Goal: Task Accomplishment & Management: Use online tool/utility

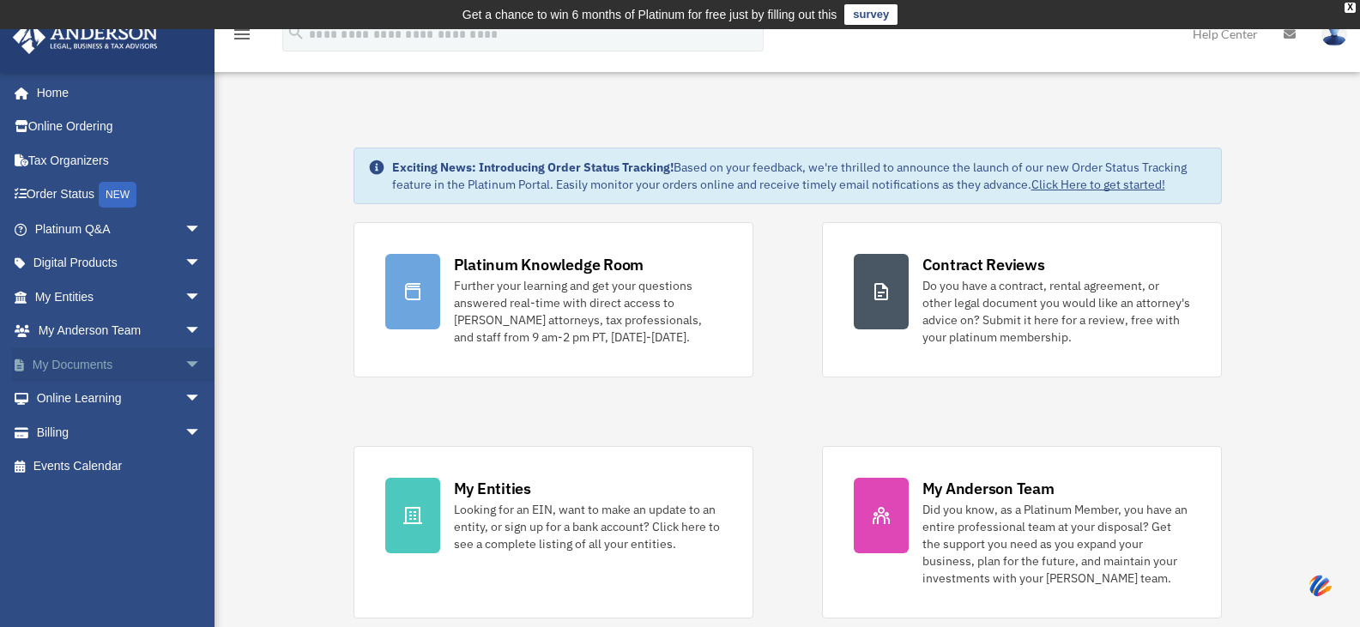
click at [126, 363] on link "My Documents arrow_drop_down" at bounding box center [119, 365] width 215 height 34
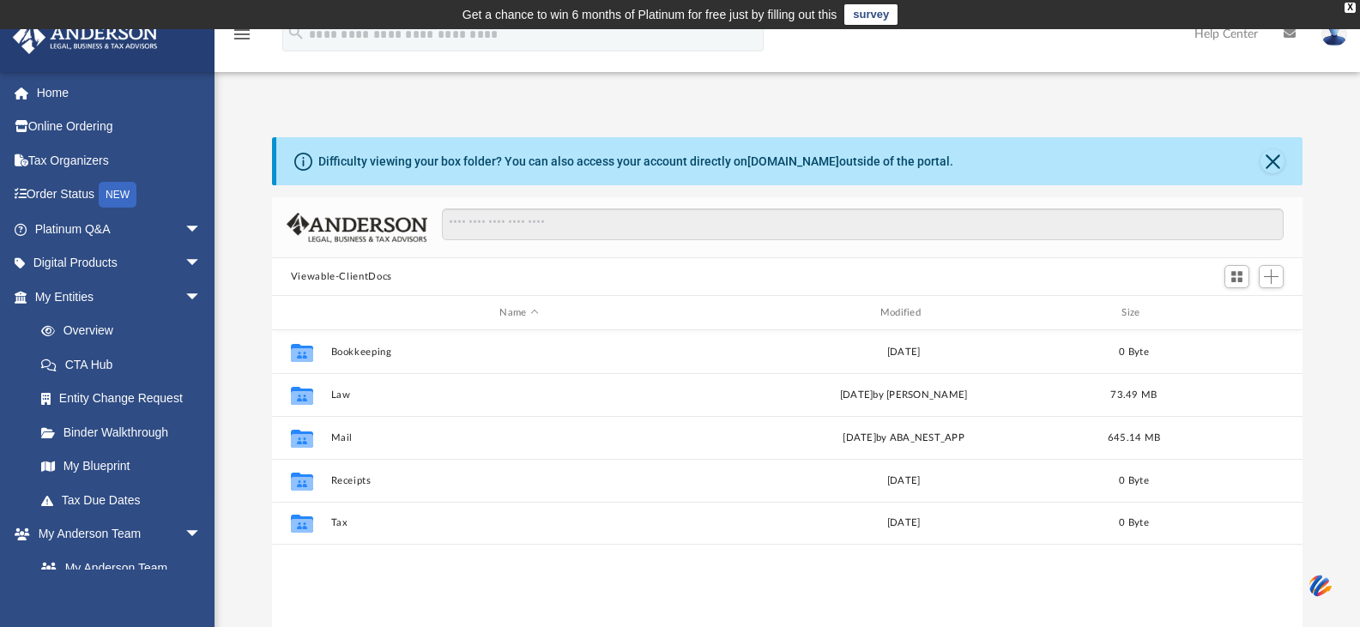
scroll to position [378, 1018]
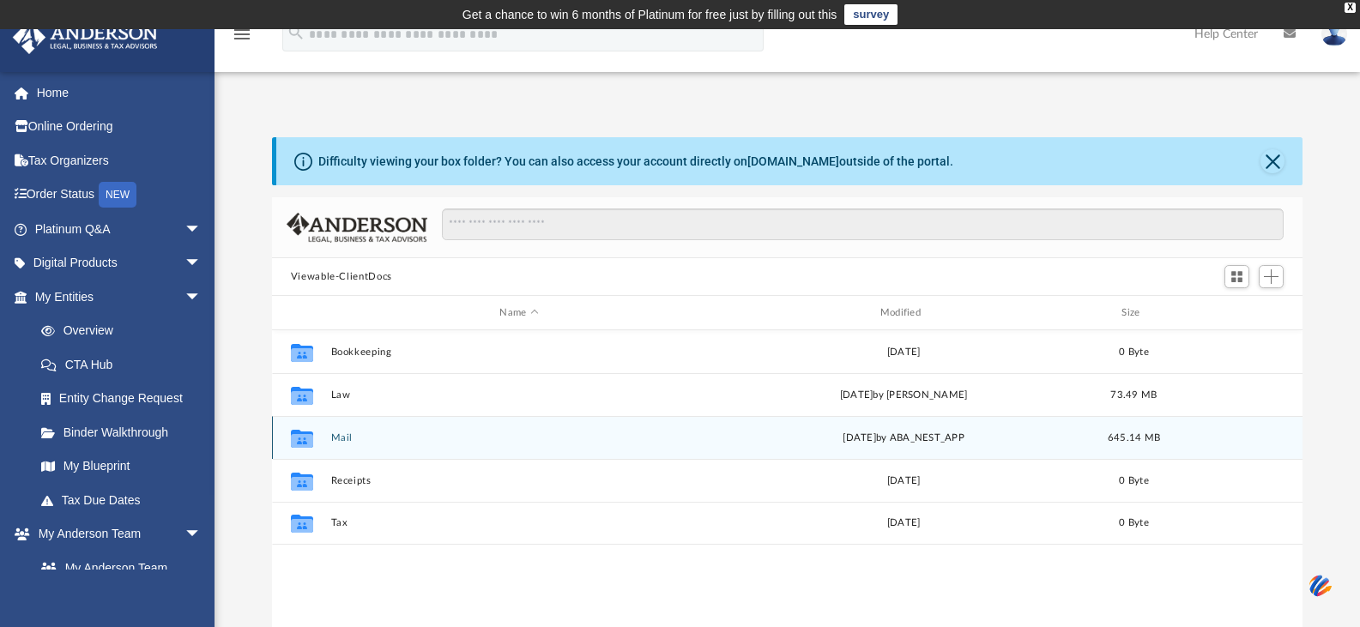
click at [339, 438] on button "Mail" at bounding box center [518, 437] width 377 height 11
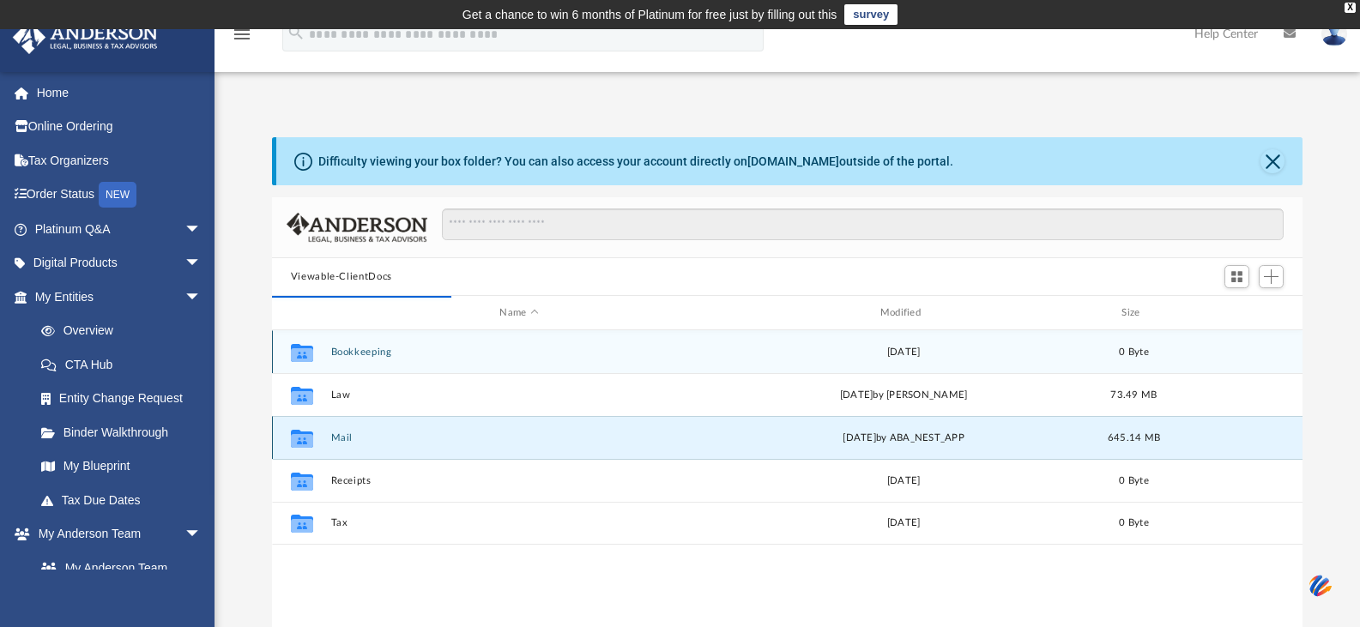
scroll to position [324, 1018]
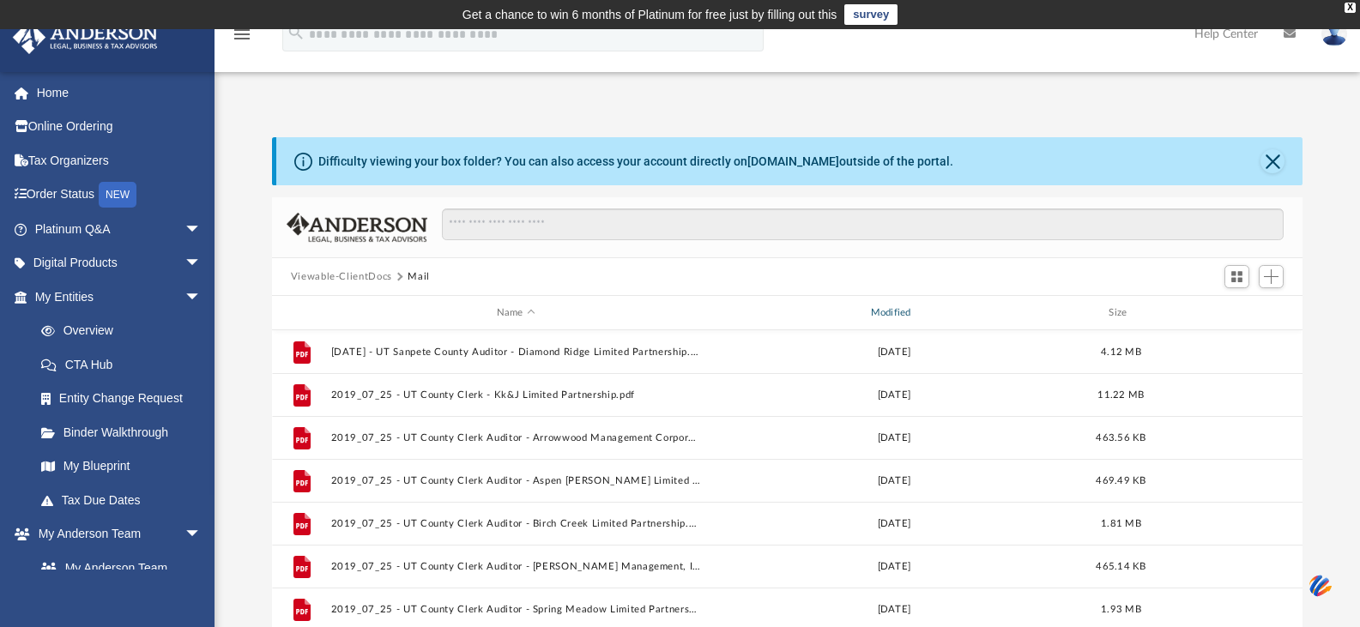
click at [897, 316] on div "Modified" at bounding box center [893, 312] width 371 height 15
click at [916, 313] on span "Modified" at bounding box center [916, 312] width 7 height 7
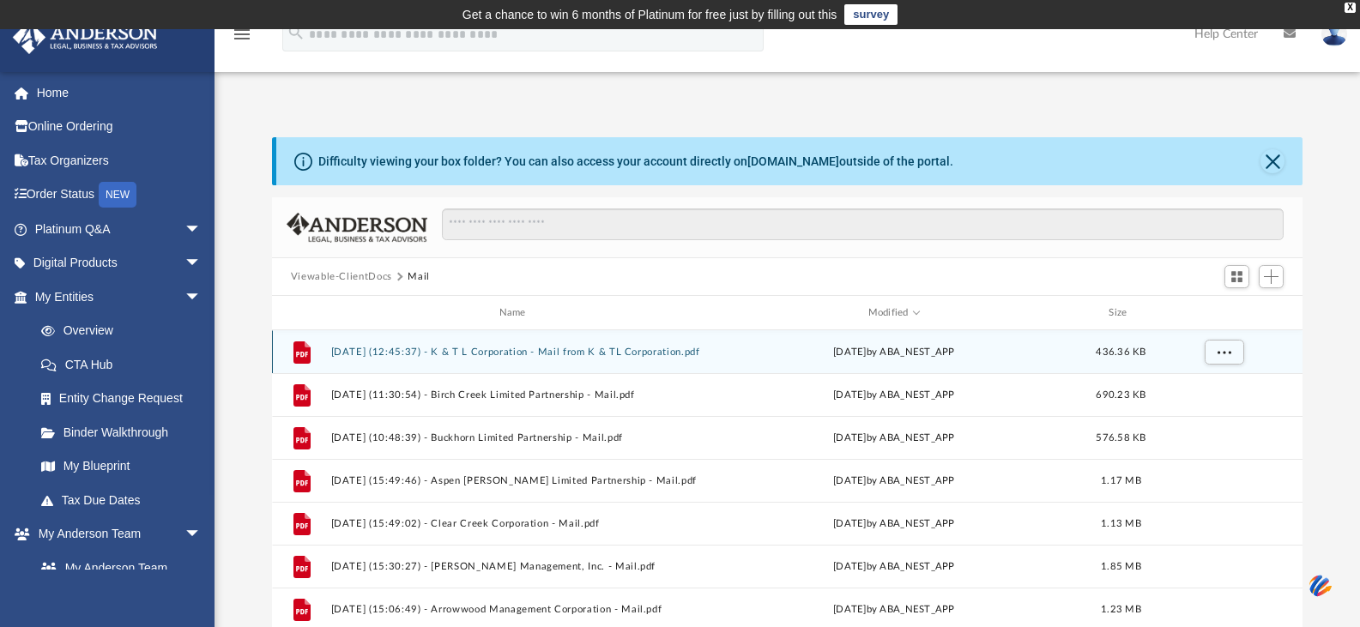
click at [628, 351] on button "[DATE] (12:45:37) - K & T L Corporation - Mail from K & TL Corporation.pdf" at bounding box center [515, 352] width 371 height 11
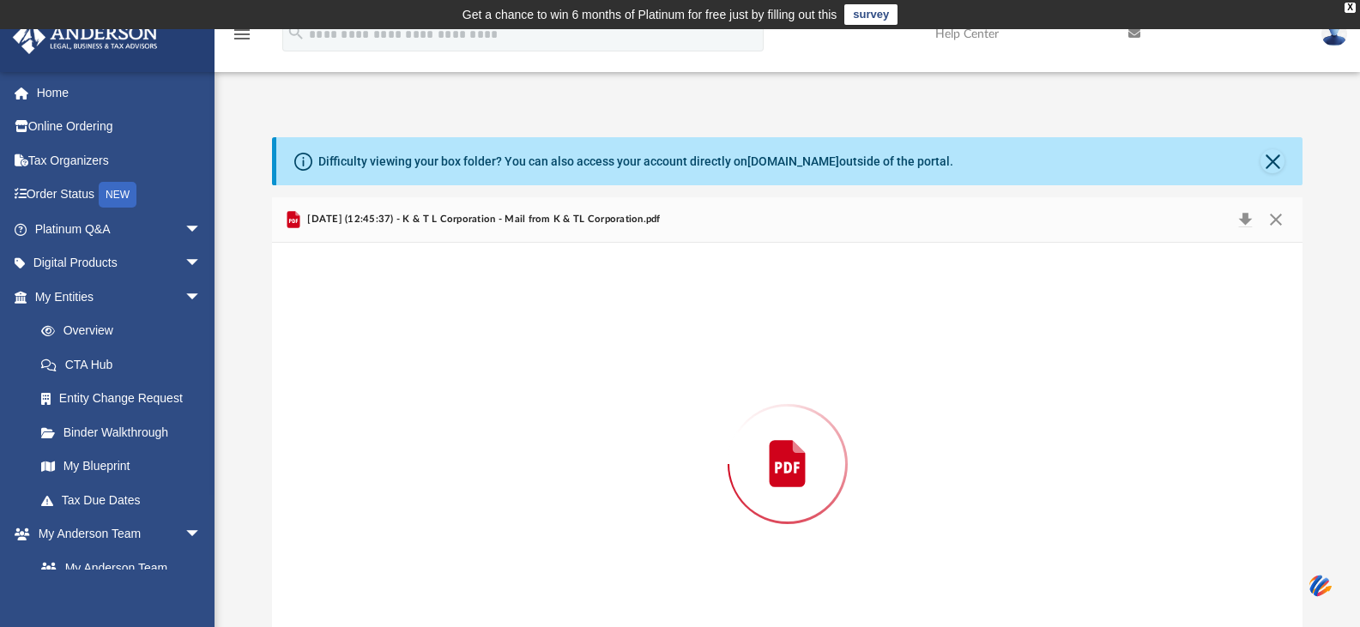
scroll to position [58, 0]
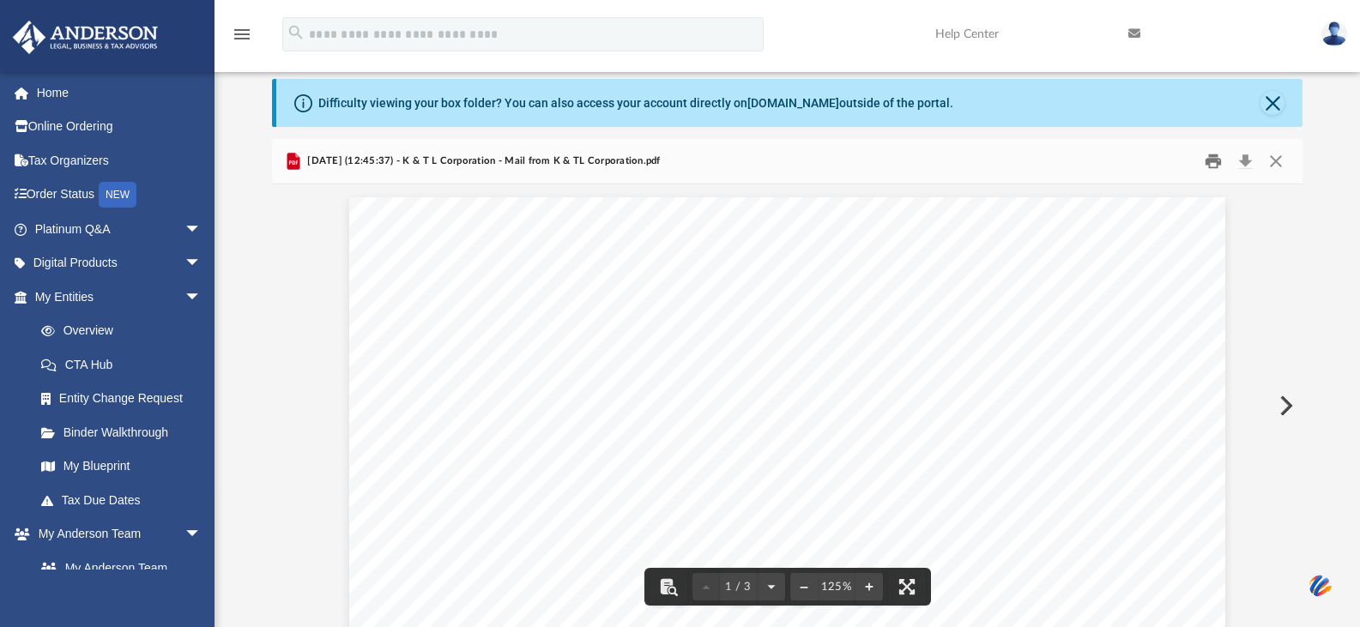
click at [1210, 164] on button "Print" at bounding box center [1213, 161] width 34 height 27
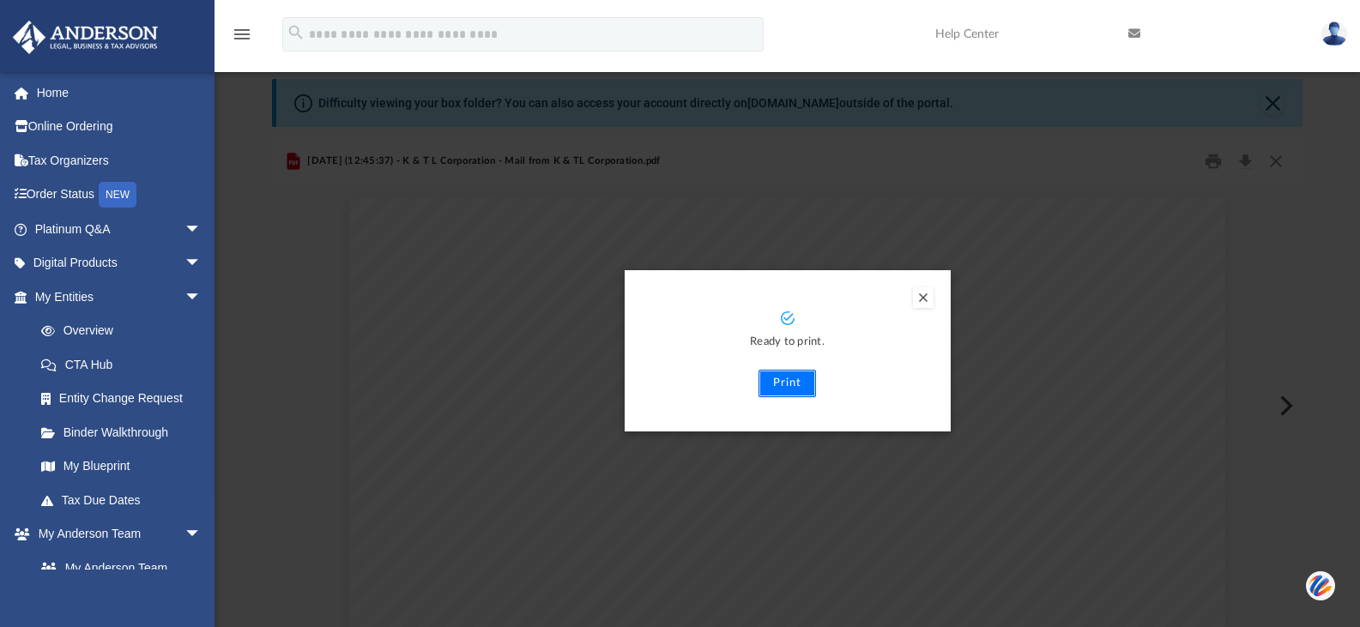
click at [794, 378] on button "Print" at bounding box center [787, 383] width 57 height 27
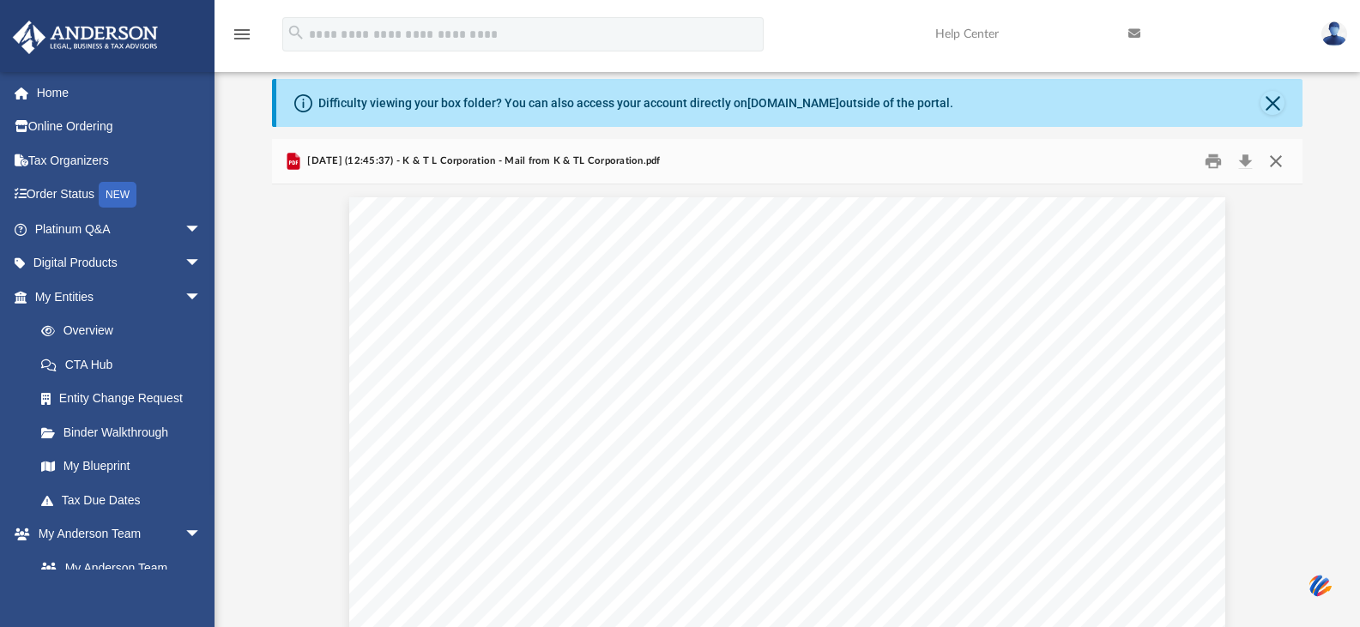
click at [1280, 165] on button "Close" at bounding box center [1275, 161] width 31 height 27
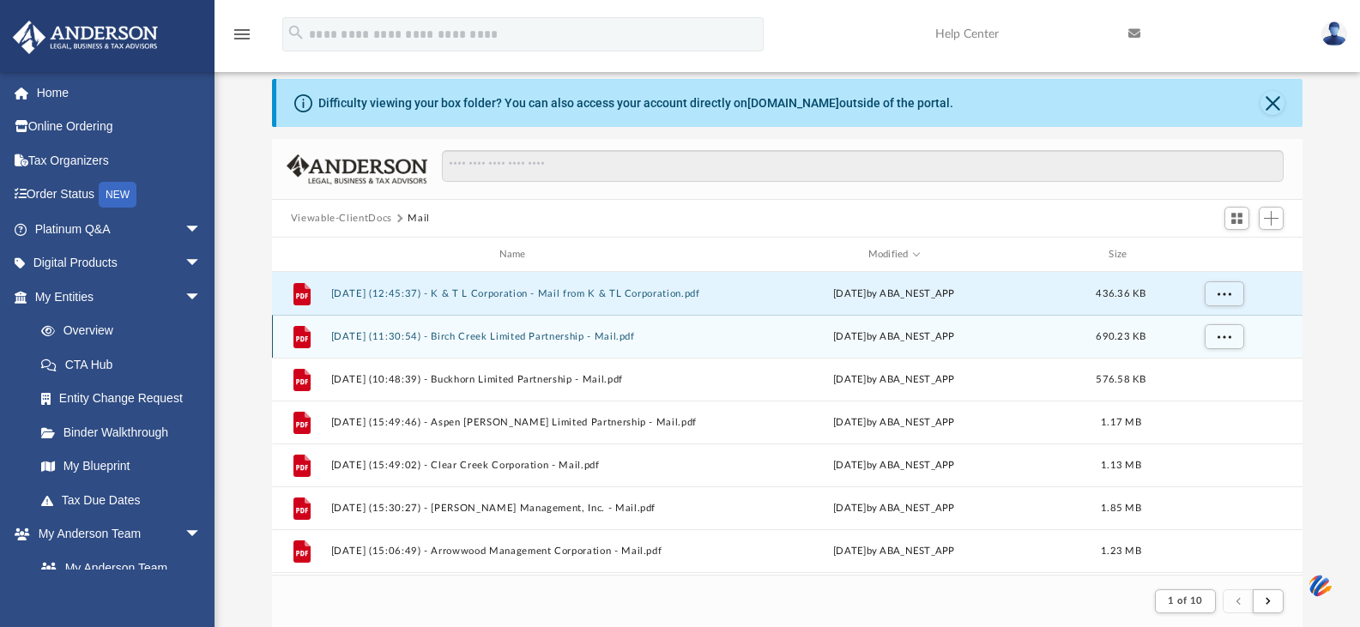
click at [593, 334] on button "[DATE] (11:30:54) - Birch Creek Limited Partnership - Mail.pdf" at bounding box center [515, 336] width 371 height 11
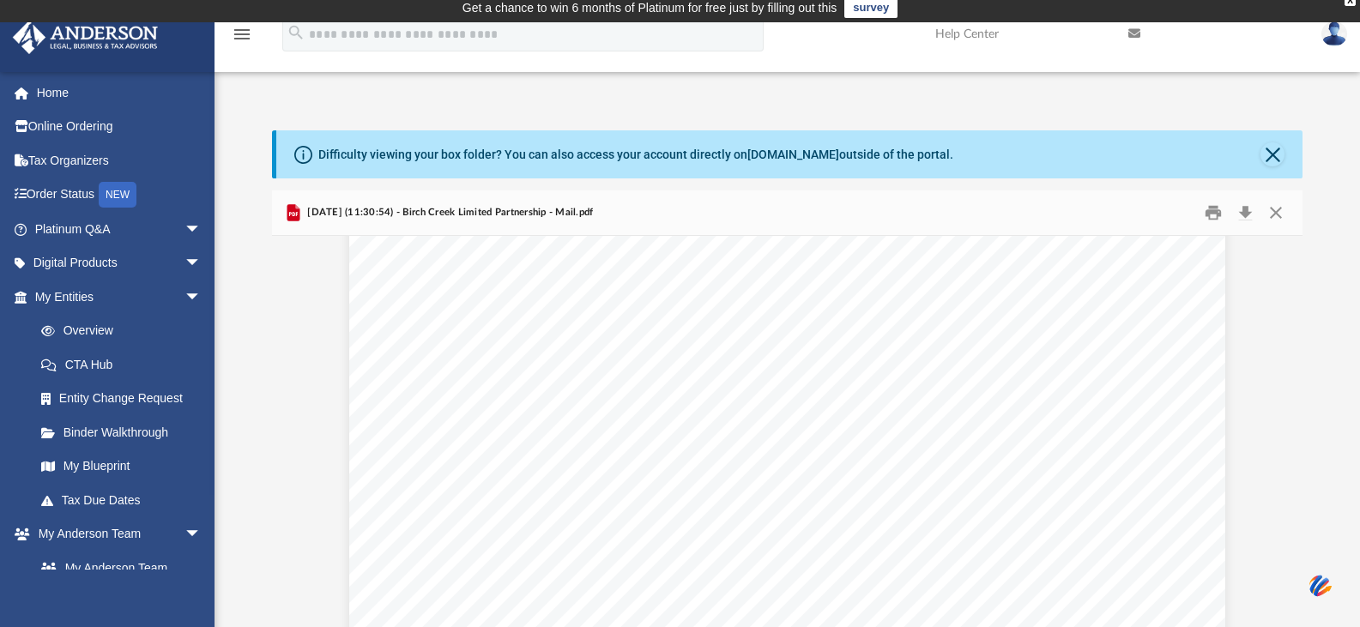
scroll to position [4091, 0]
